Goal: Task Accomplishment & Management: Manage account settings

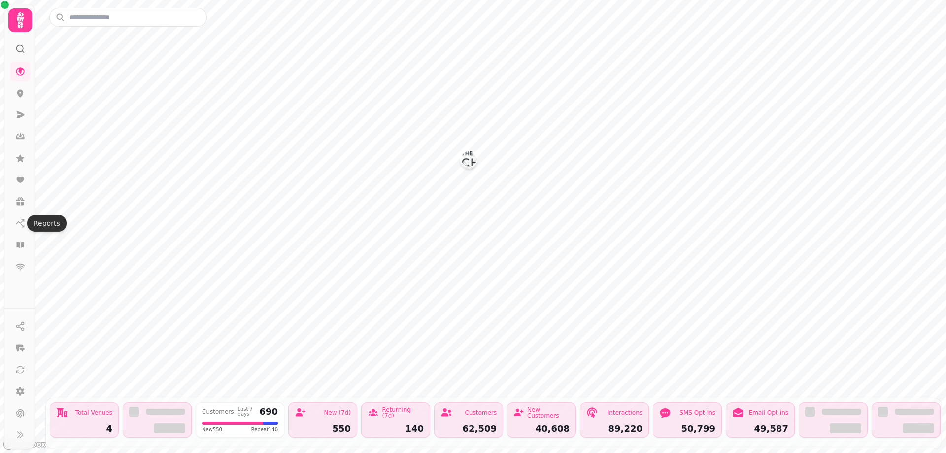
click at [25, 25] on icon at bounding box center [20, 20] width 20 height 20
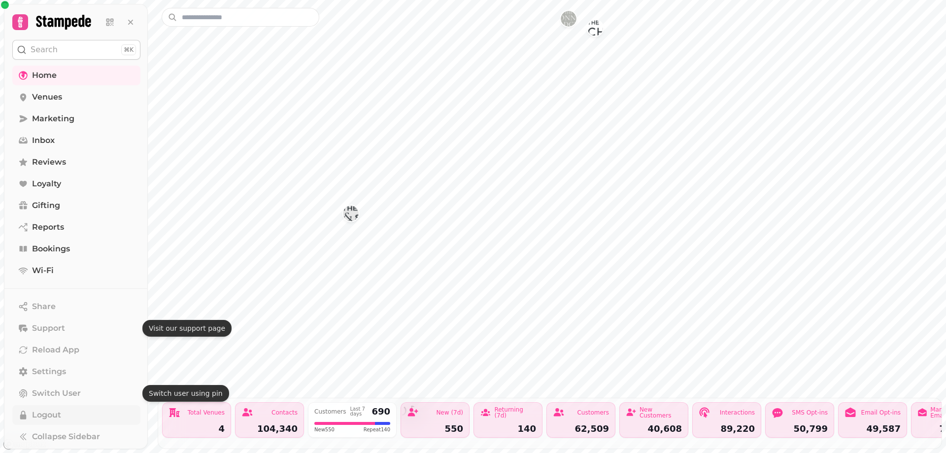
scroll to position [2, 0]
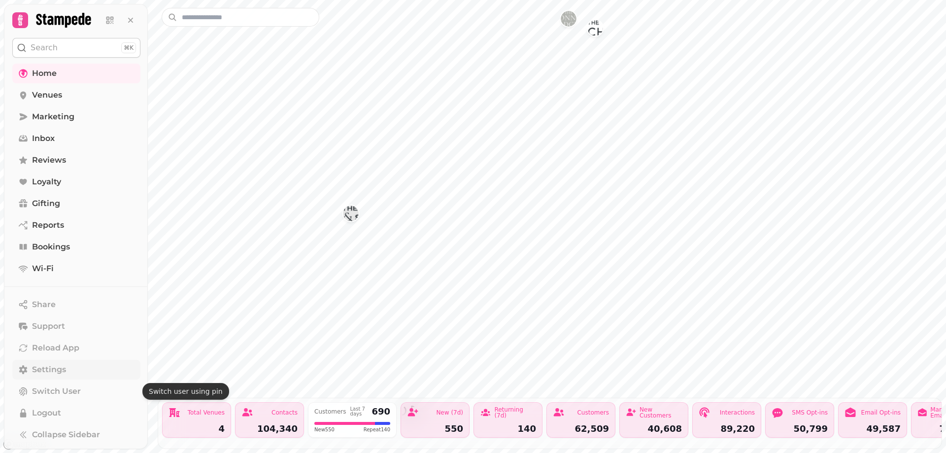
click at [70, 369] on link "Settings" at bounding box center [76, 370] width 128 height 20
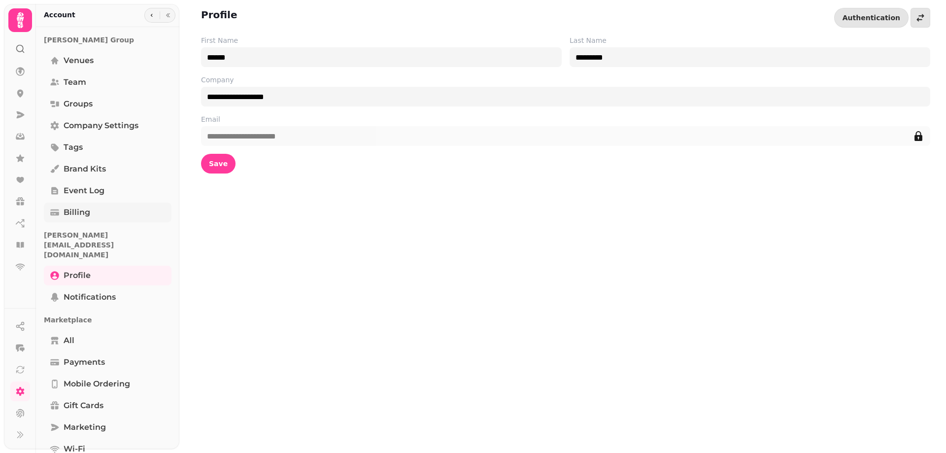
click at [85, 212] on span "Billing" at bounding box center [77, 212] width 27 height 12
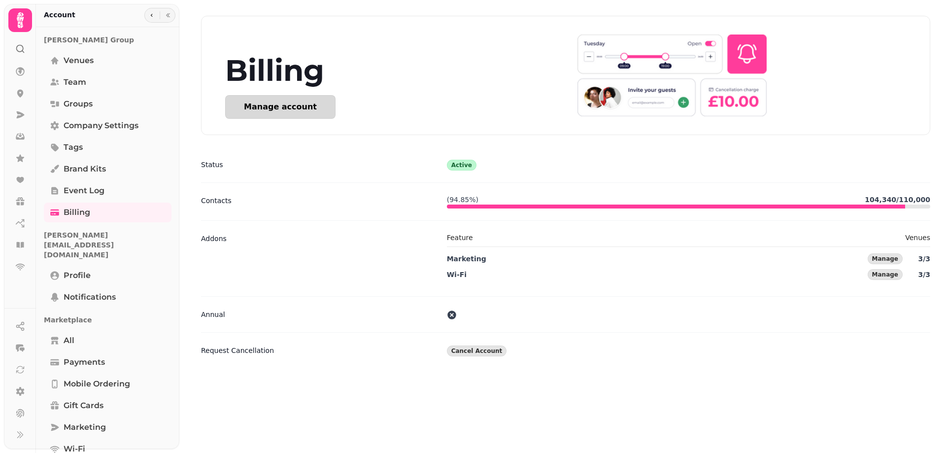
click at [293, 113] on button "Manage account" at bounding box center [280, 107] width 110 height 24
